Goal: Information Seeking & Learning: Learn about a topic

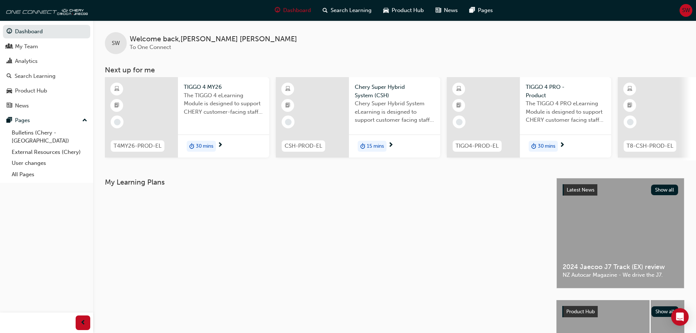
click at [372, 144] on span "15 mins" at bounding box center [375, 146] width 17 height 8
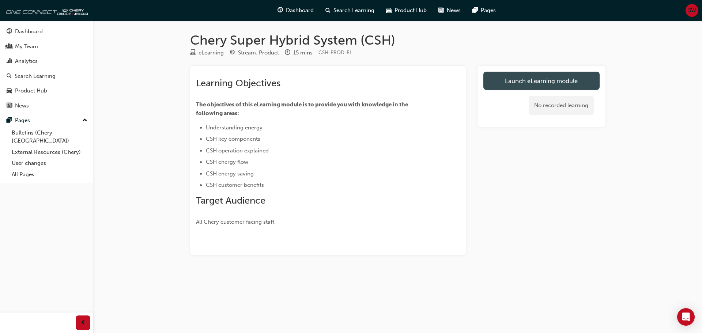
click at [507, 79] on link "Launch eLearning module" at bounding box center [541, 81] width 116 height 18
